Goal: Transaction & Acquisition: Purchase product/service

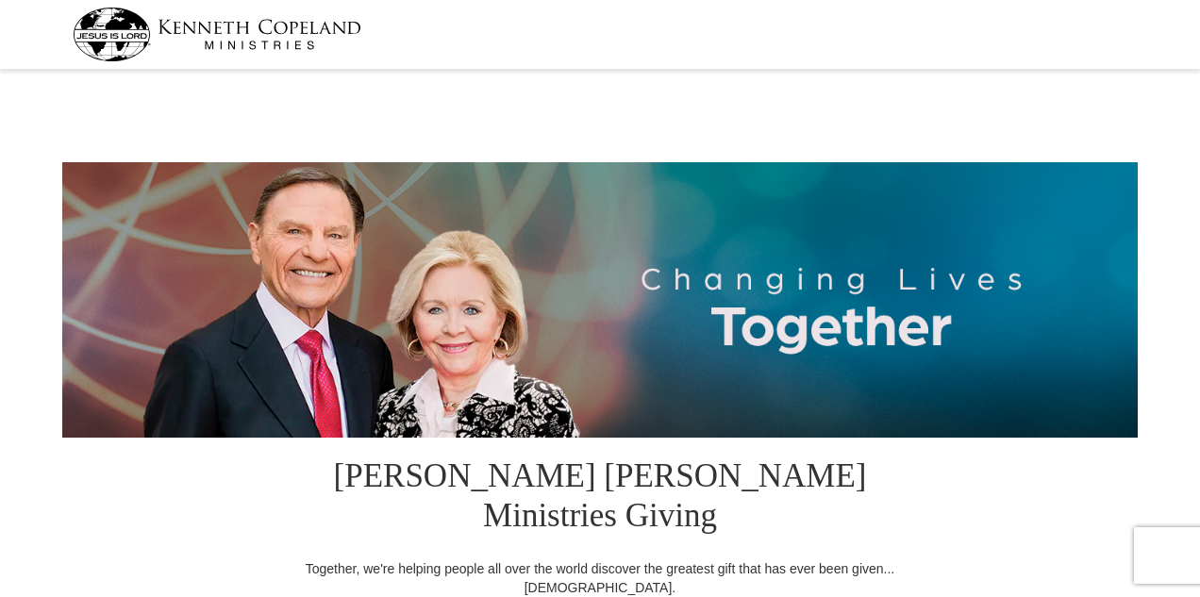
select select "[GEOGRAPHIC_DATA]"
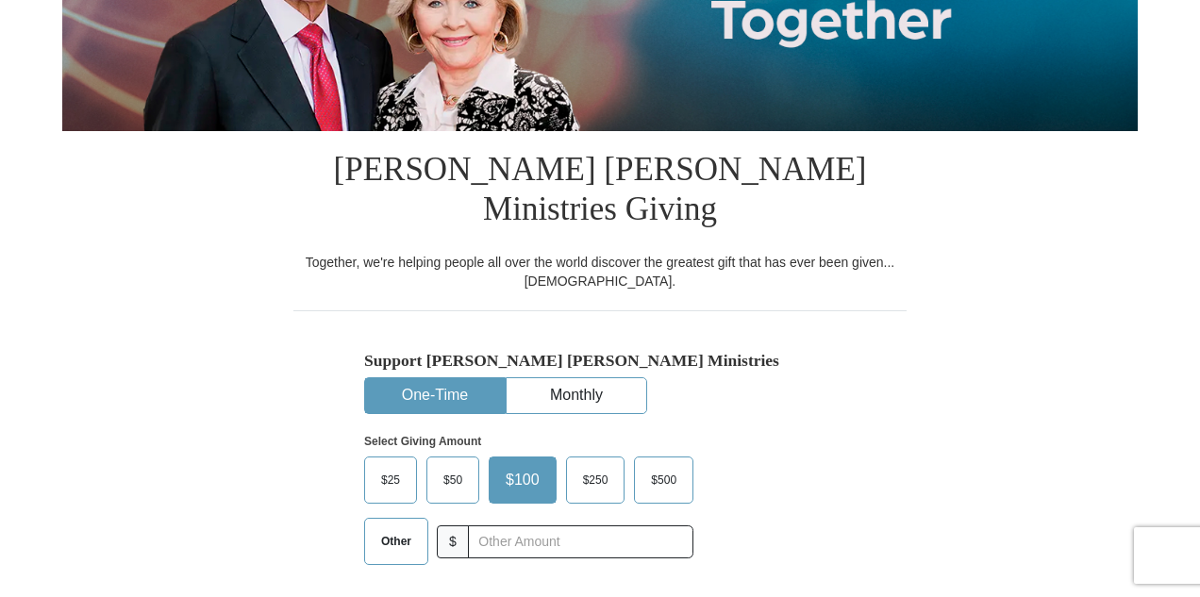
click at [398, 527] on span "Other" at bounding box center [396, 541] width 49 height 28
click at [0, 0] on input "Other" at bounding box center [0, 0] width 0 height 0
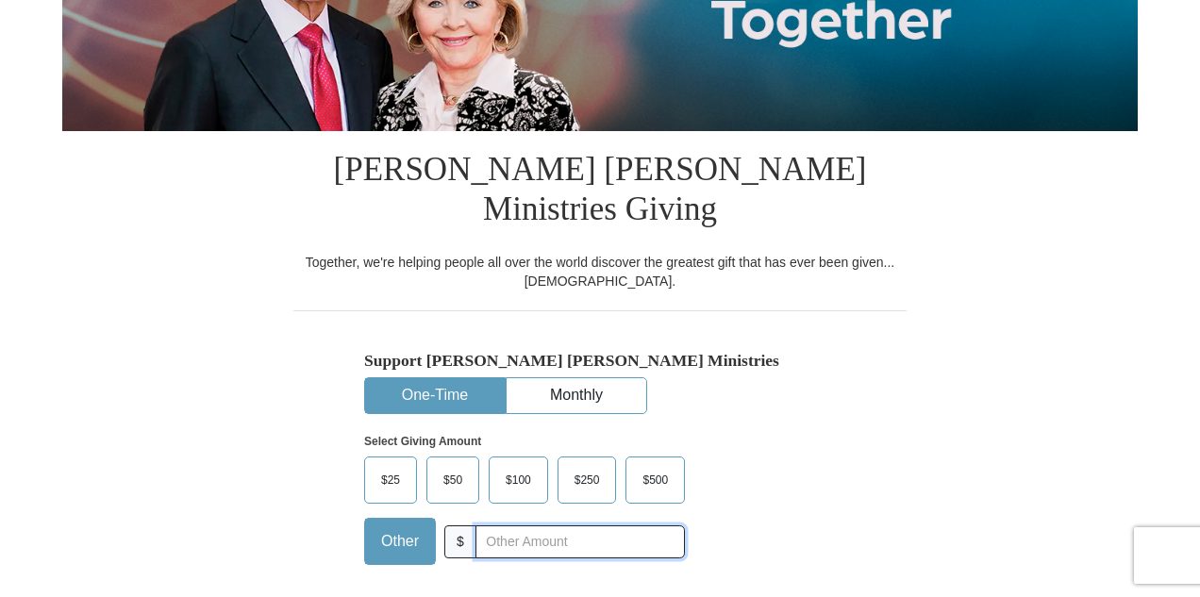
click at [551, 525] on input "text" at bounding box center [579, 541] width 209 height 33
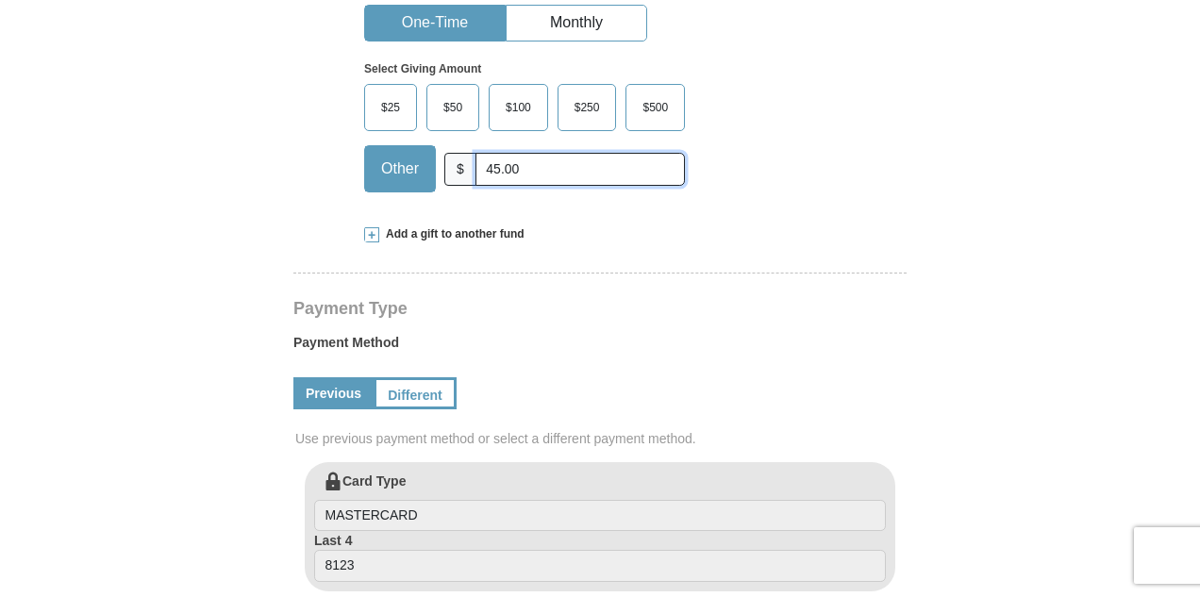
scroll to position [686, 0]
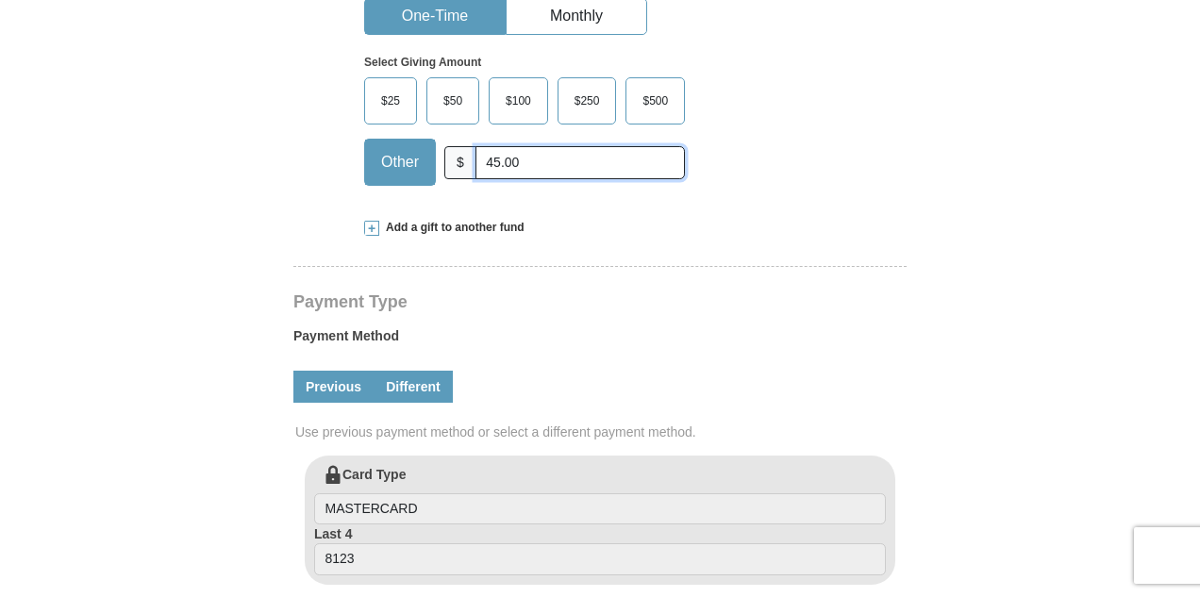
type input "45.00"
click at [406, 371] on link "Different" at bounding box center [413, 387] width 79 height 32
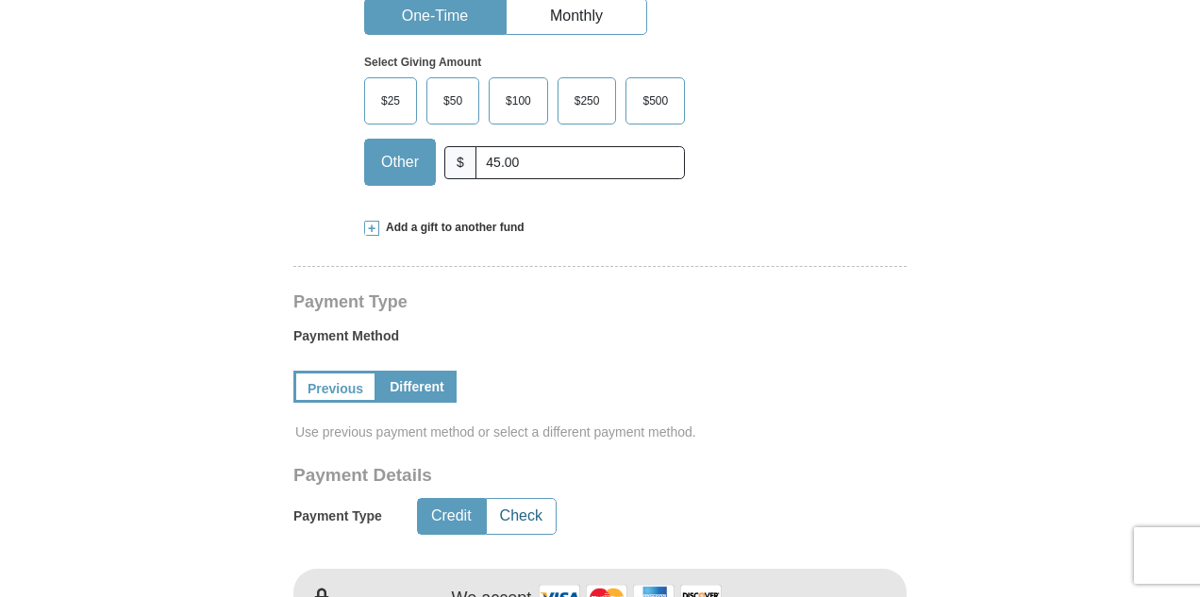
click at [525, 499] on button "Check" at bounding box center [521, 516] width 69 height 35
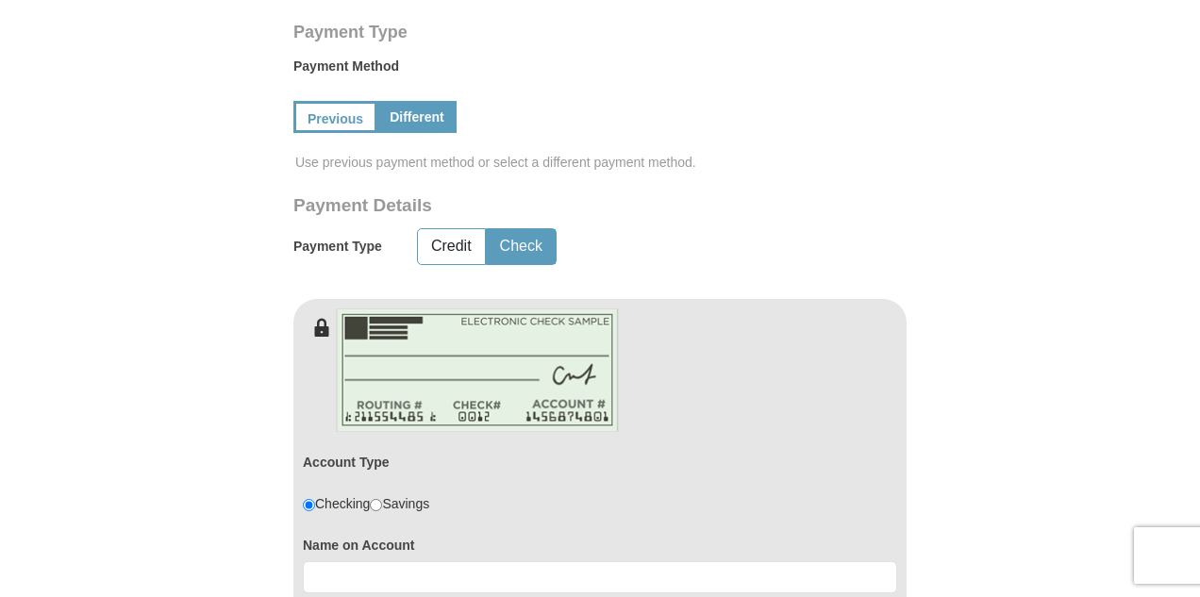
scroll to position [1039, 0]
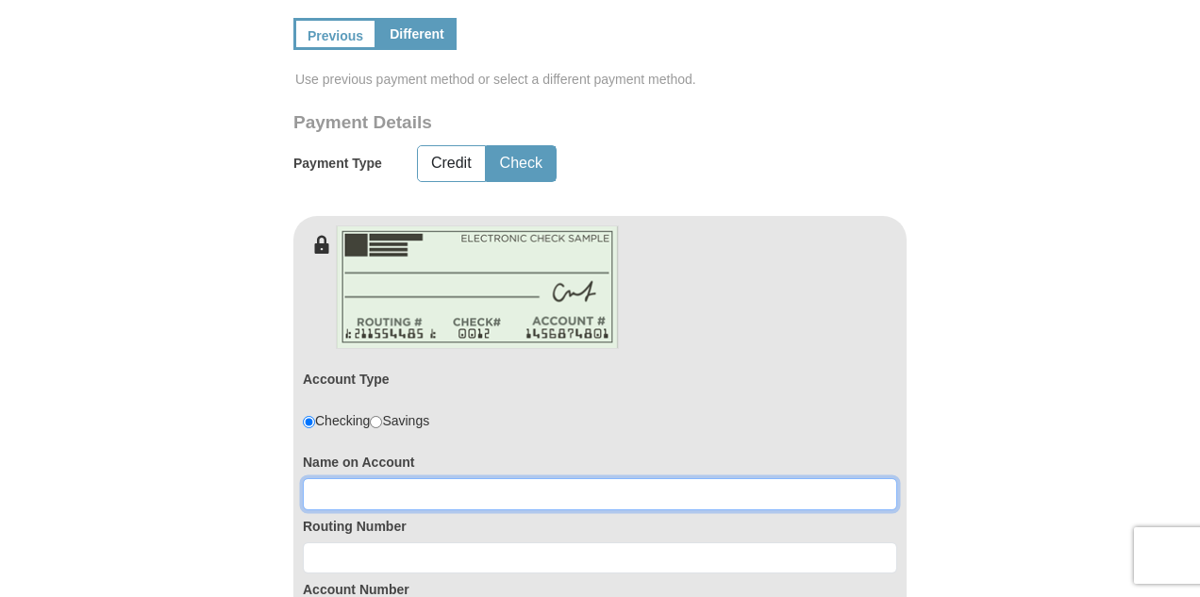
click at [352, 478] on input at bounding box center [600, 494] width 594 height 32
type input "[PERSON_NAME]"
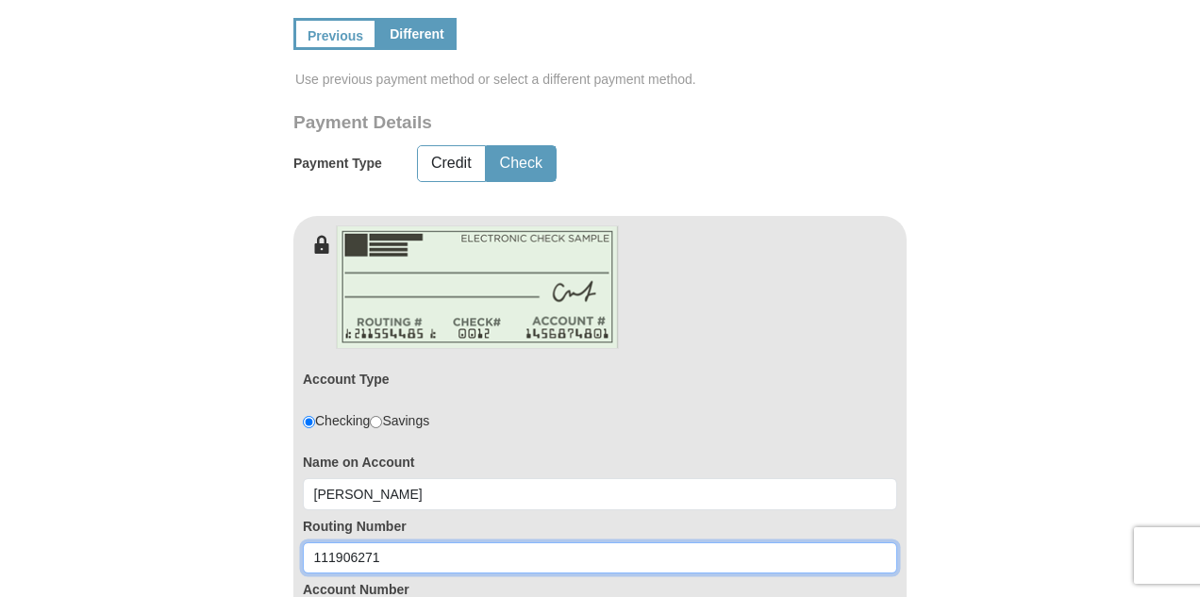
type input "111906271"
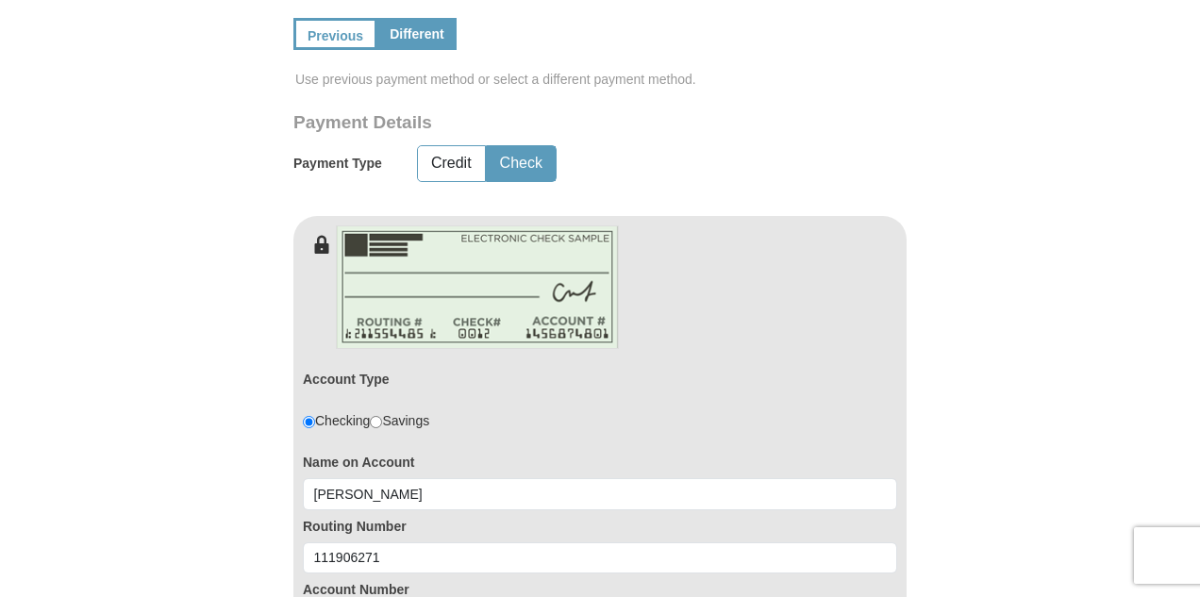
type input "484377700"
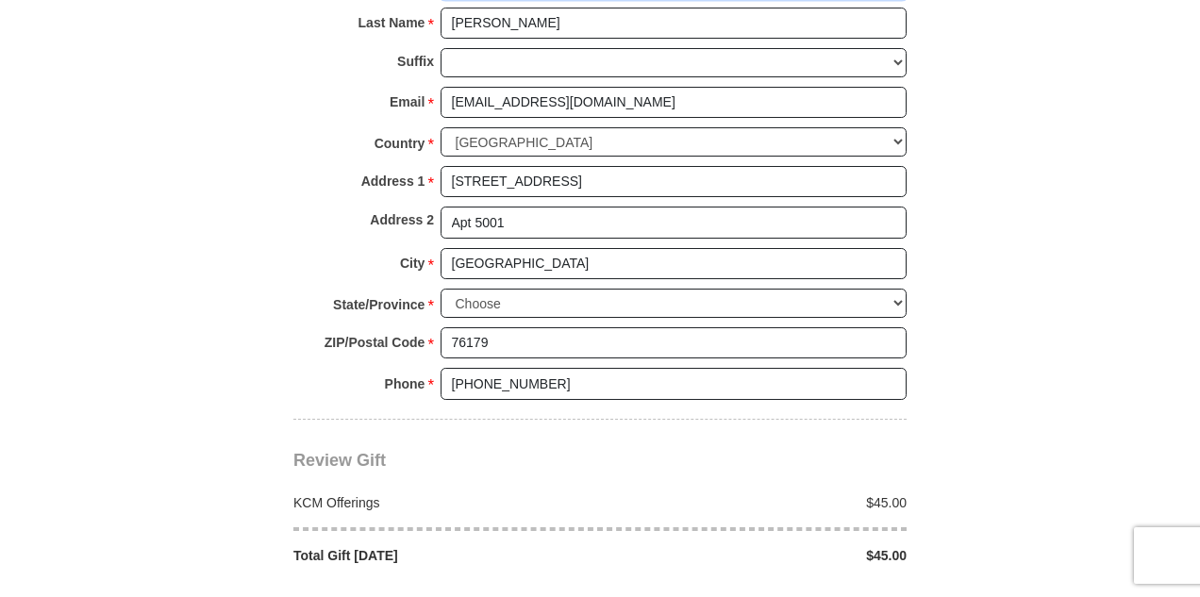
scroll to position [1830, 0]
